Goal: Task Accomplishment & Management: Manage account settings

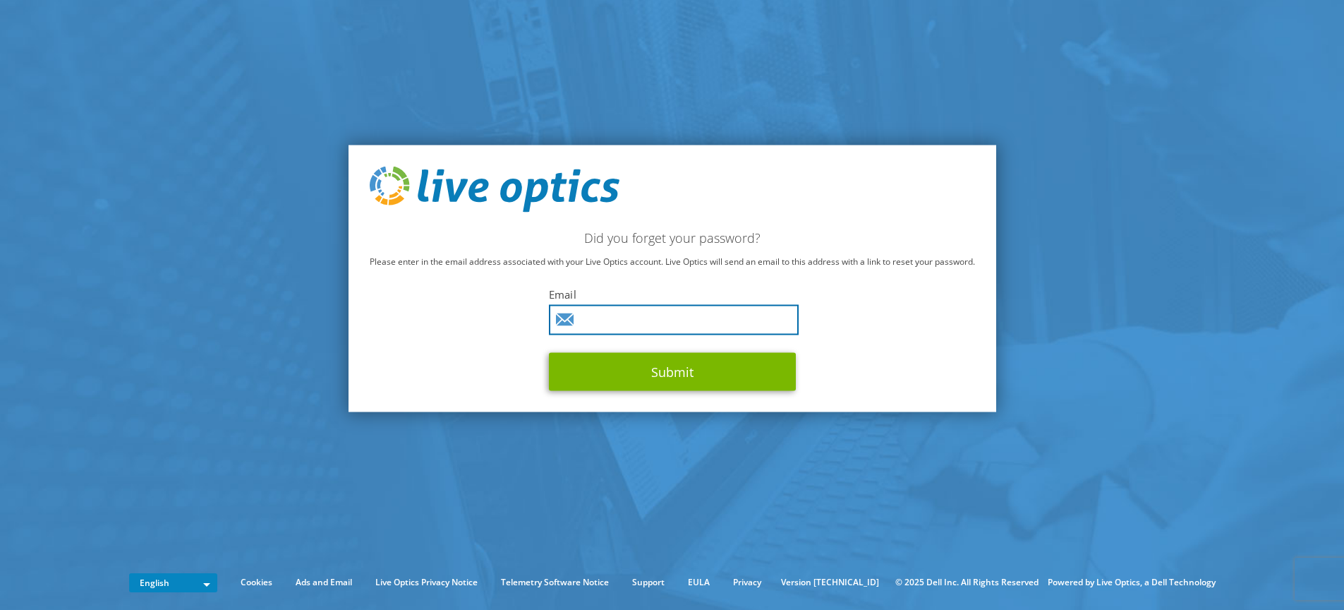
click at [622, 320] on input "text" at bounding box center [674, 320] width 250 height 30
type input "[EMAIL_ADDRESS][DOMAIN_NAME]"
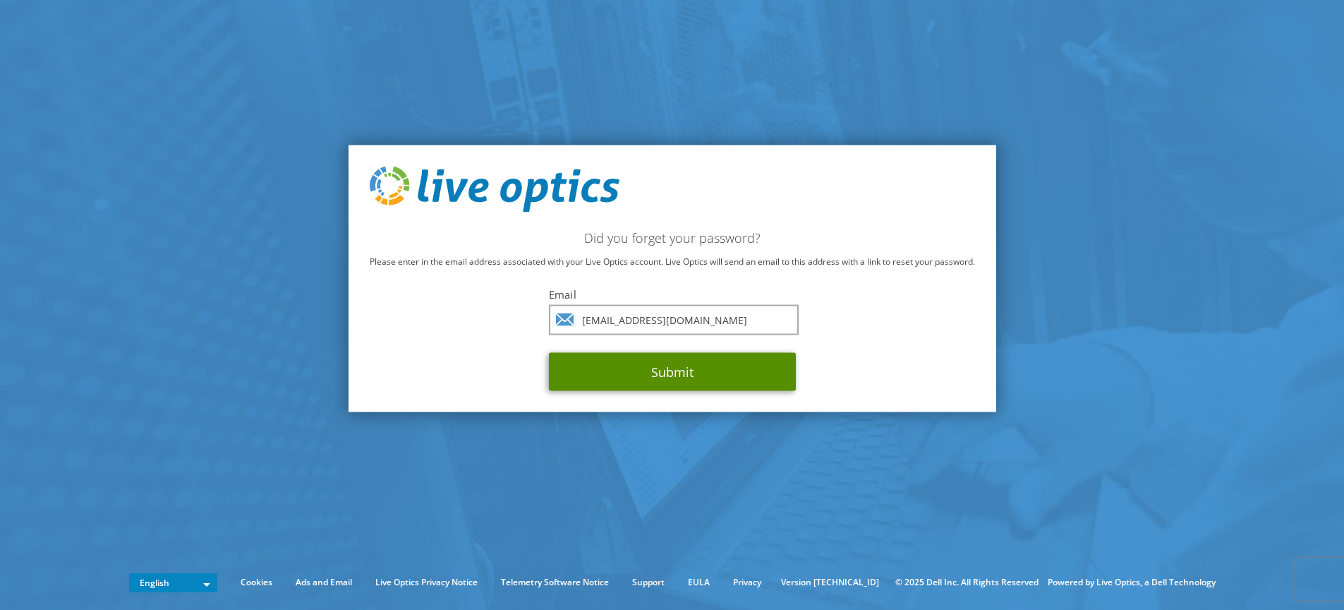
click at [641, 372] on button "Submit" at bounding box center [672, 372] width 247 height 38
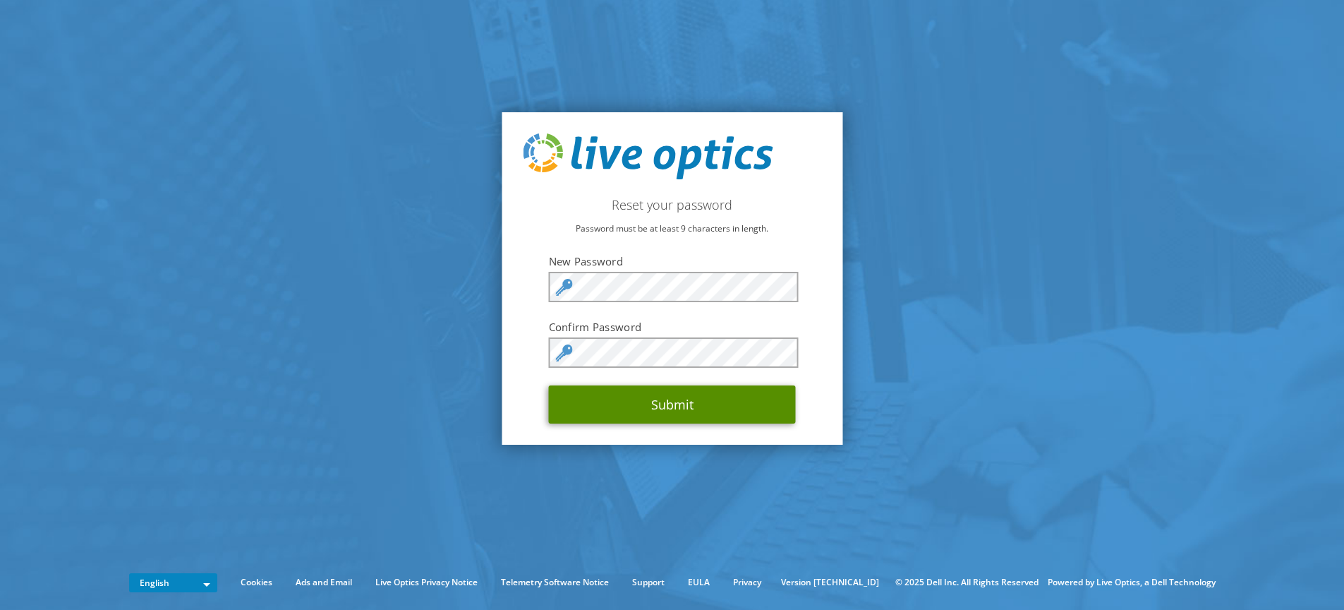
click at [665, 406] on button "Submit" at bounding box center [672, 404] width 247 height 38
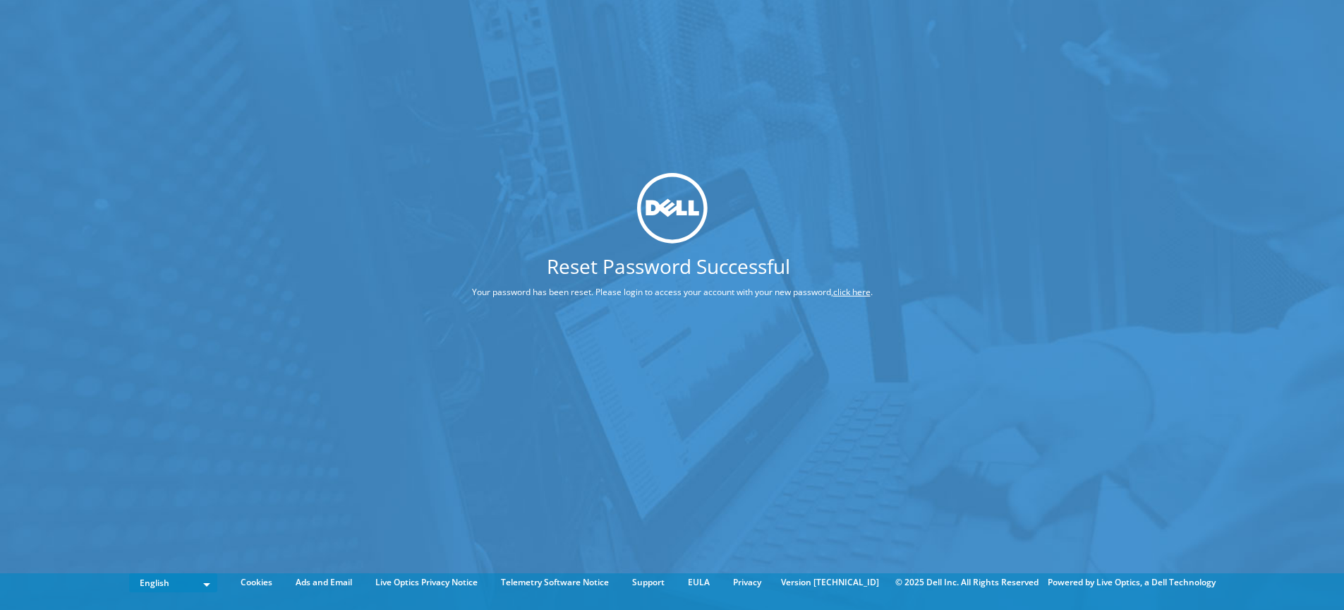
click at [642, 353] on div "Reset Password Successful Your password has been reset. Please login to access …" at bounding box center [672, 283] width 1344 height 567
